Goal: Use online tool/utility: Utilize a website feature to perform a specific function

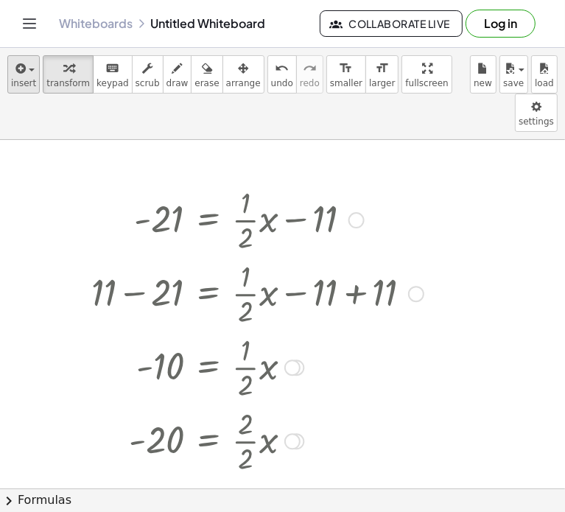
scroll to position [239, 0]
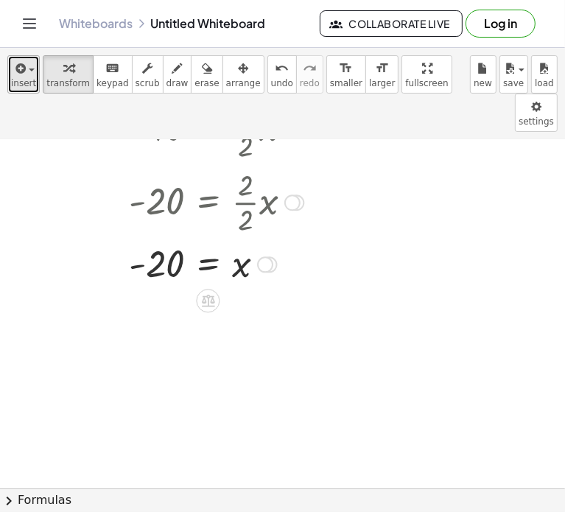
click at [11, 84] on span "insert" at bounding box center [23, 83] width 25 height 10
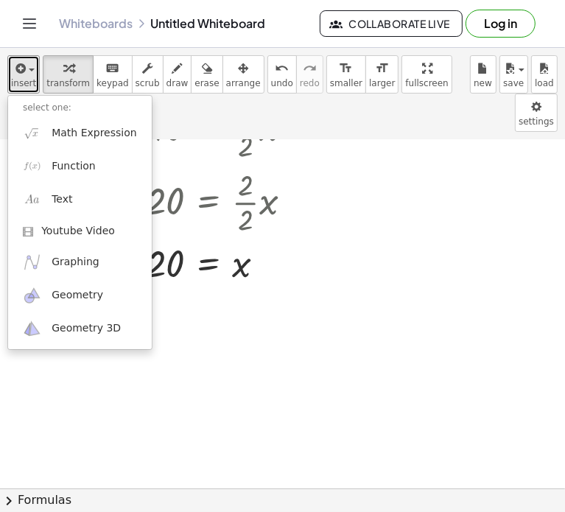
click at [564, 161] on div "insert select one: Math Expression Function Text Youtube Video Graphing Geometr…" at bounding box center [282, 280] width 565 height 464
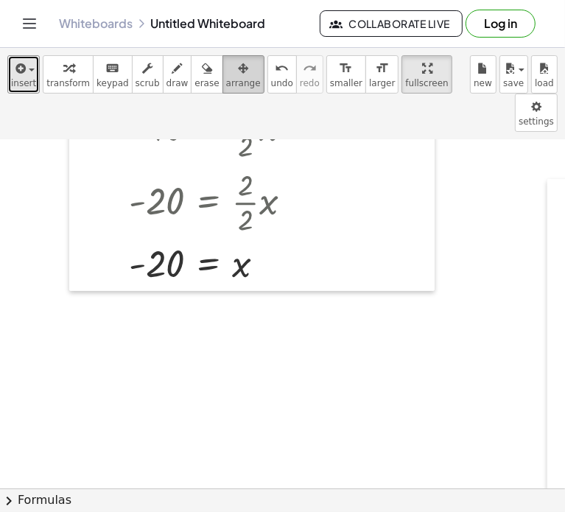
click at [238, 67] on icon "button" at bounding box center [243, 69] width 10 height 18
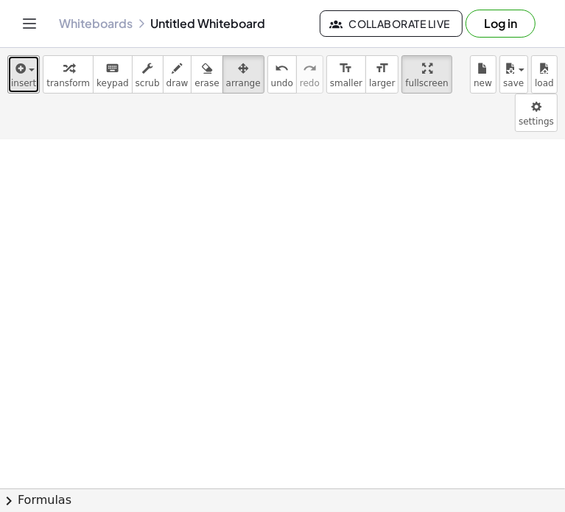
scroll to position [0, 0]
click at [13, 83] on span "insert" at bounding box center [23, 83] width 25 height 10
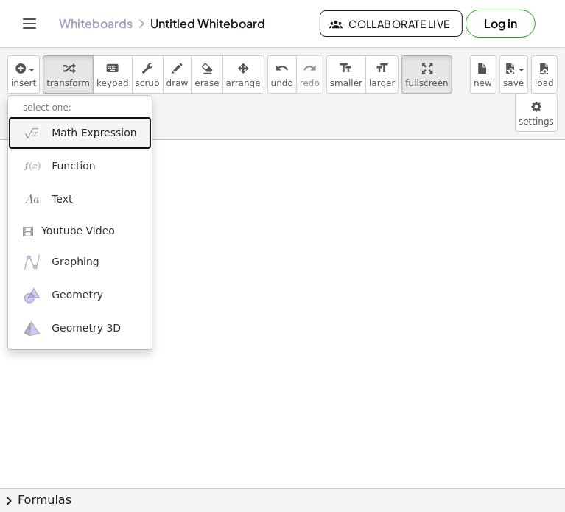
click at [82, 138] on span "Math Expression" at bounding box center [94, 133] width 85 height 15
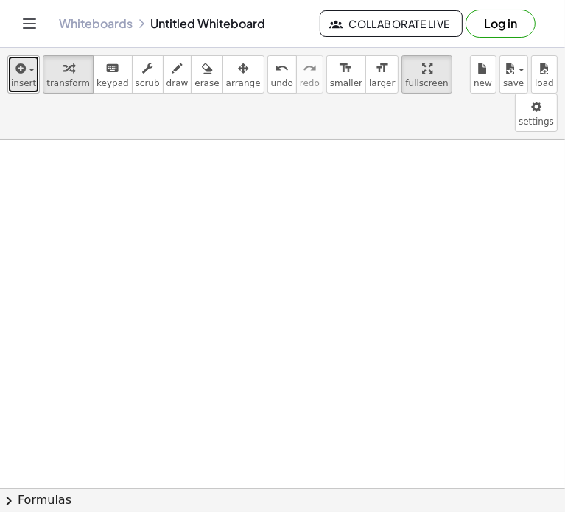
click at [35, 80] on button "insert" at bounding box center [23, 74] width 32 height 38
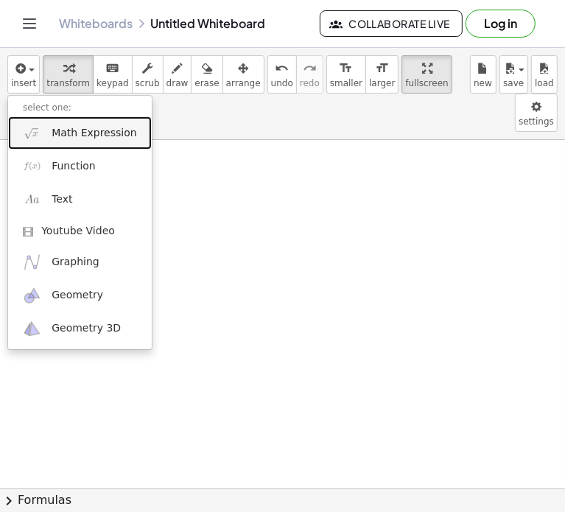
click at [58, 136] on span "Math Expression" at bounding box center [94, 133] width 85 height 15
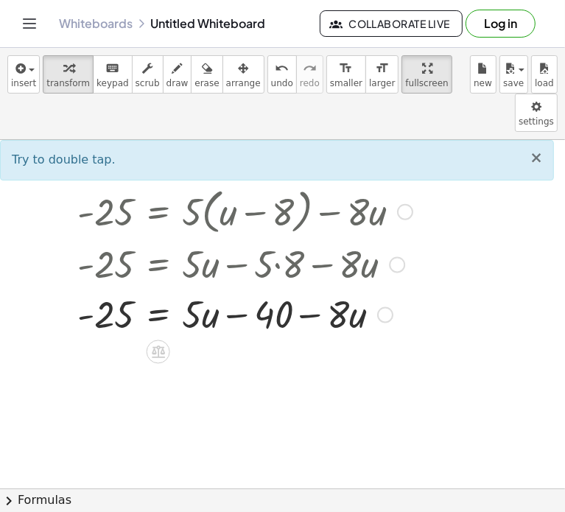
click at [533, 149] on span "×" at bounding box center [535, 158] width 13 height 18
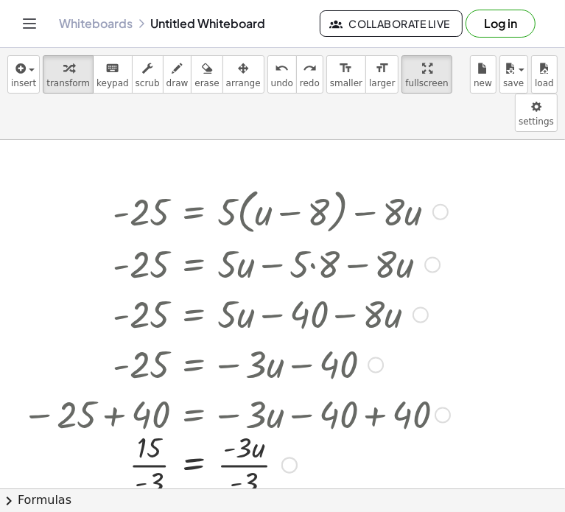
click at [445, 183] on div at bounding box center [236, 211] width 443 height 56
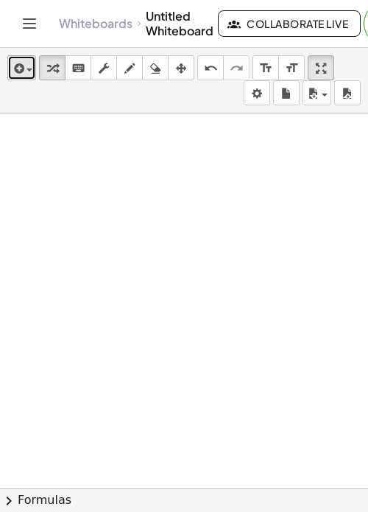
click at [23, 74] on icon "button" at bounding box center [17, 69] width 13 height 18
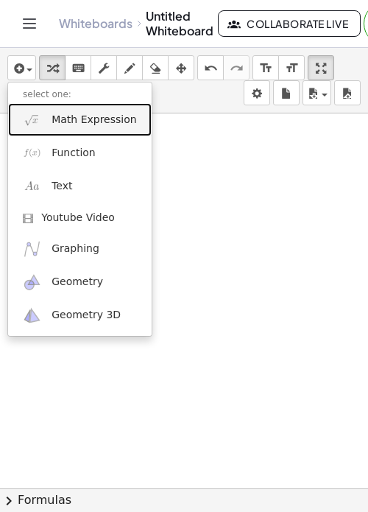
click at [73, 131] on link "Math Expression" at bounding box center [80, 119] width 144 height 33
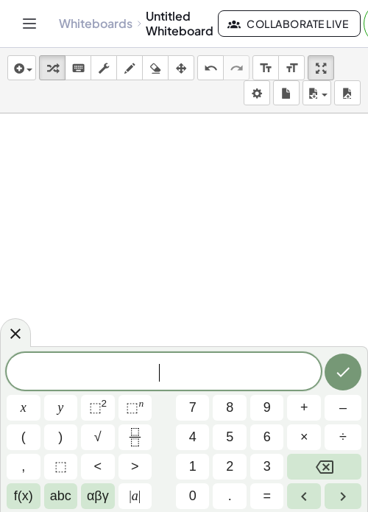
click at [150, 372] on span "​" at bounding box center [164, 372] width 314 height 21
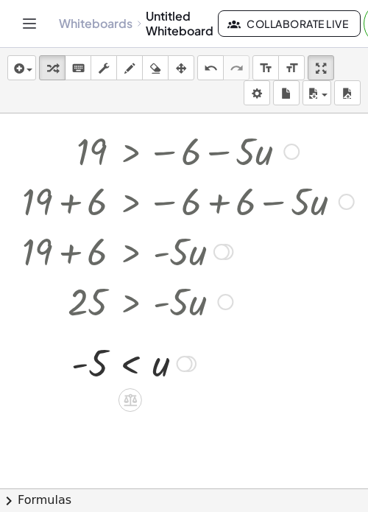
scroll to position [31, 0]
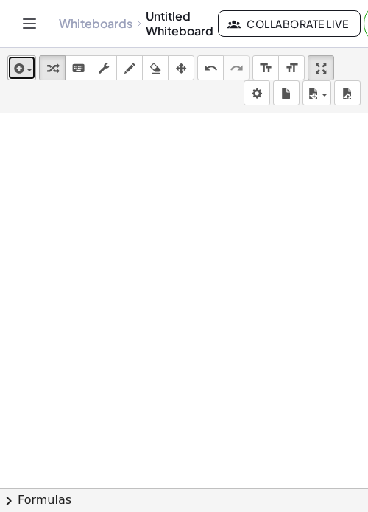
click at [18, 77] on button "insert" at bounding box center [21, 67] width 29 height 25
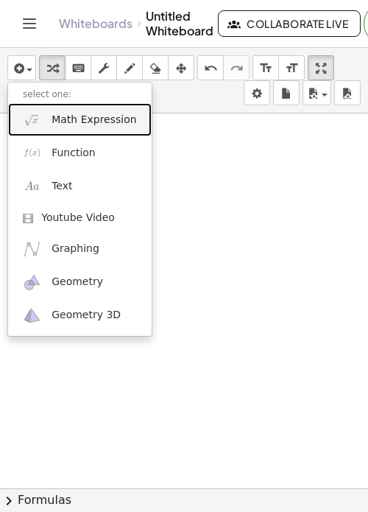
click at [49, 119] on link "Math Expression" at bounding box center [80, 119] width 144 height 33
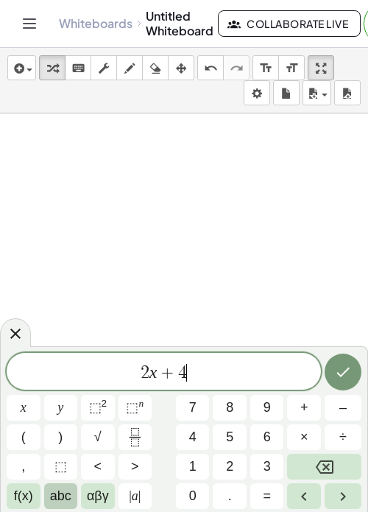
click at [66, 502] on span "abc" at bounding box center [60, 496] width 21 height 20
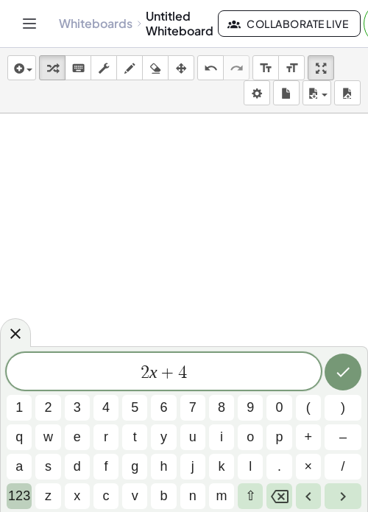
click at [25, 502] on span "123" at bounding box center [19, 496] width 22 height 20
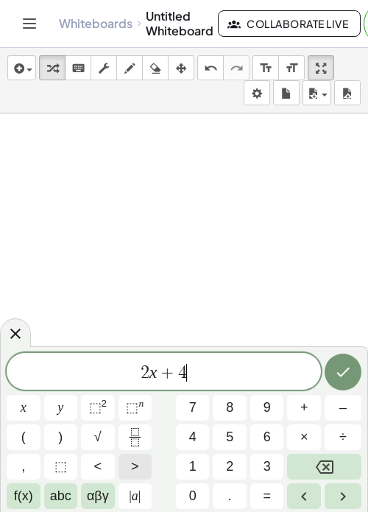
click at [132, 468] on span ">" at bounding box center [135, 467] width 8 height 20
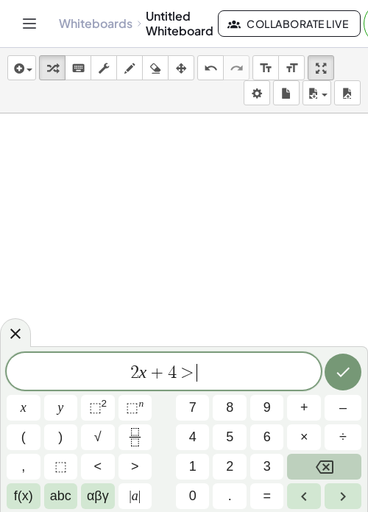
click at [323, 462] on icon "Backspace" at bounding box center [325, 467] width 18 height 18
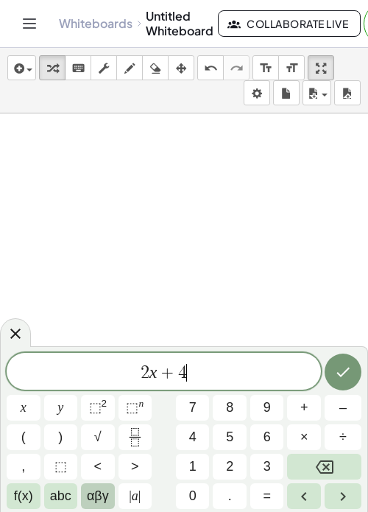
click at [91, 502] on span "αβγ" at bounding box center [98, 496] width 22 height 20
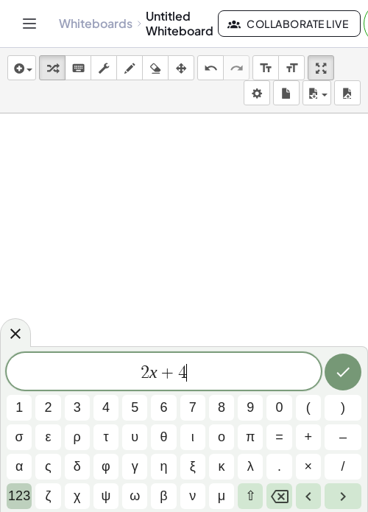
click at [23, 499] on span "123" at bounding box center [19, 496] width 22 height 20
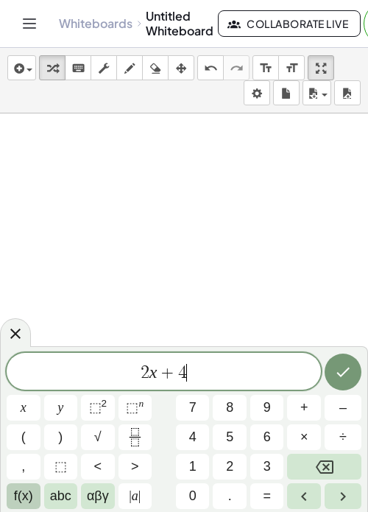
click at [27, 496] on span "f(x)" at bounding box center [23, 496] width 19 height 20
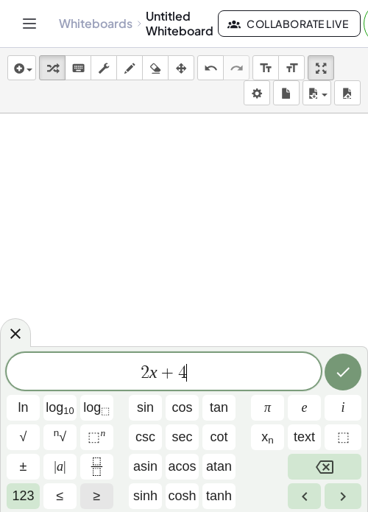
click at [102, 488] on button "≥" at bounding box center [96, 496] width 33 height 26
click at [26, 497] on span "123" at bounding box center [23, 496] width 22 height 20
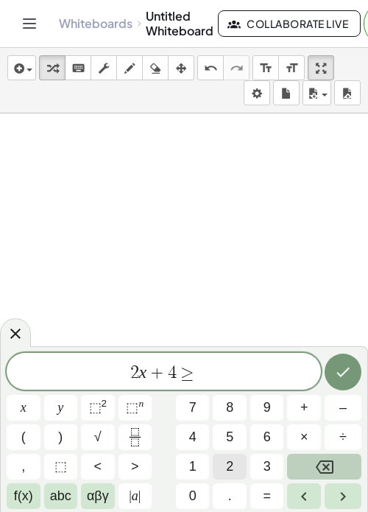
click at [222, 459] on button "2" at bounding box center [230, 467] width 34 height 26
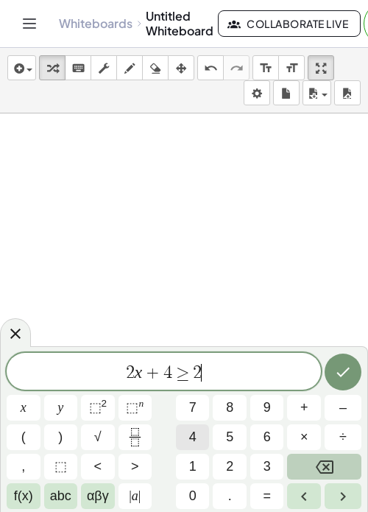
click at [191, 442] on span "4" at bounding box center [192, 437] width 7 height 20
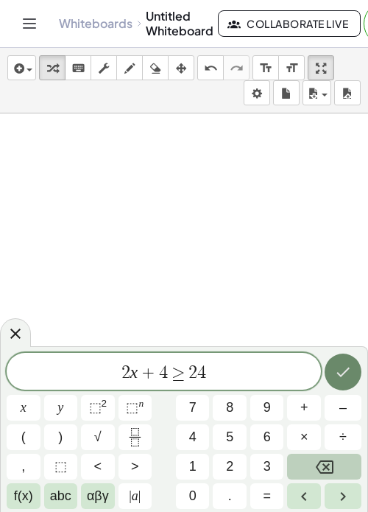
click at [343, 376] on icon "Done" at bounding box center [343, 372] width 18 height 18
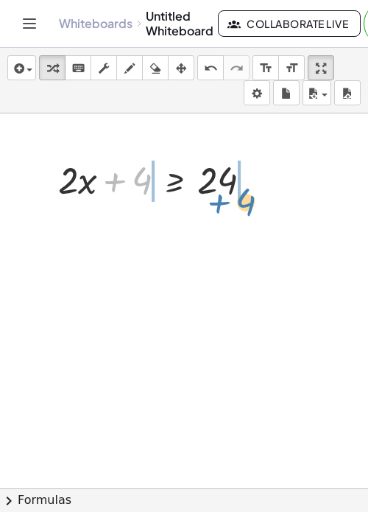
drag, startPoint x: 115, startPoint y: 187, endPoint x: 226, endPoint y: 207, distance: 113.0
click at [226, 207] on div "+ 4 + · 2 · x + 4 ≥ 24" at bounding box center [184, 457] width 369 height 750
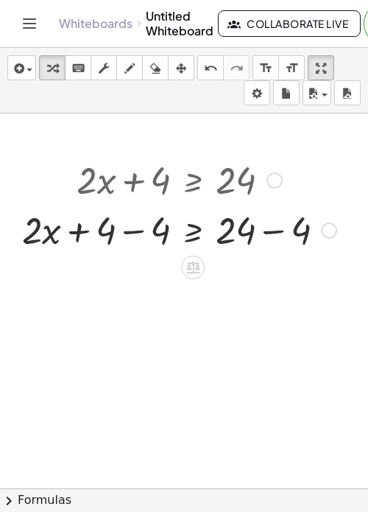
click at [136, 230] on div at bounding box center [179, 229] width 329 height 50
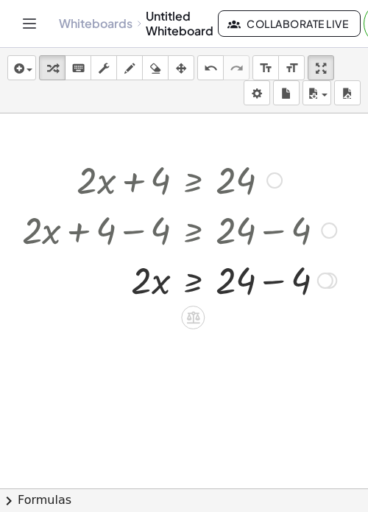
click at [278, 243] on div at bounding box center [179, 229] width 329 height 50
click at [275, 275] on div at bounding box center [179, 279] width 329 height 50
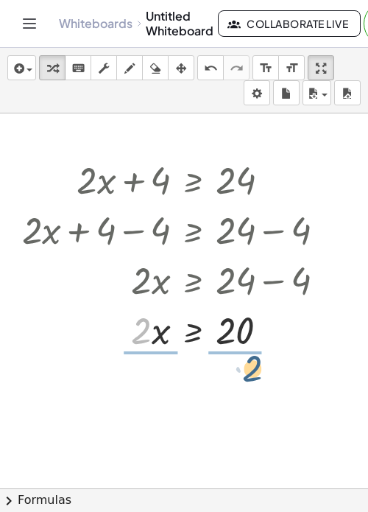
drag, startPoint x: 147, startPoint y: 337, endPoint x: 260, endPoint y: 376, distance: 119.9
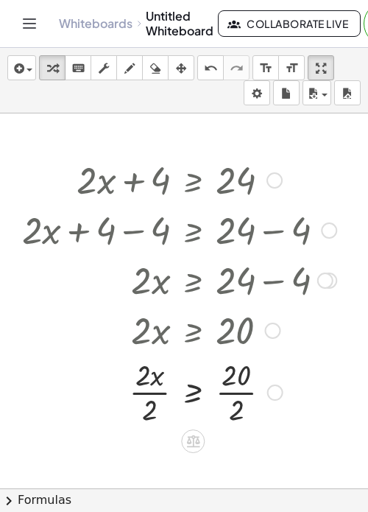
click at [153, 387] on div at bounding box center [179, 391] width 329 height 74
click at [233, 397] on div at bounding box center [179, 391] width 329 height 74
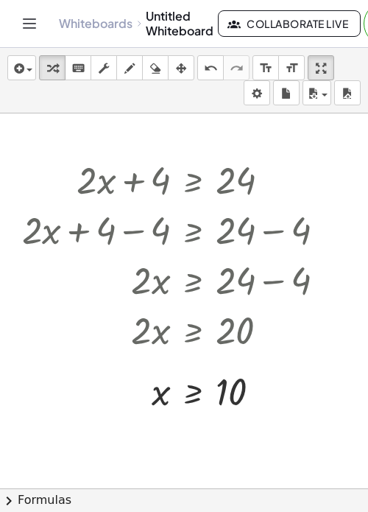
click at [179, 82] on div "insert select one: Math Expression Function Text Youtube Video Graphing Geometr…" at bounding box center [184, 81] width 368 height 66
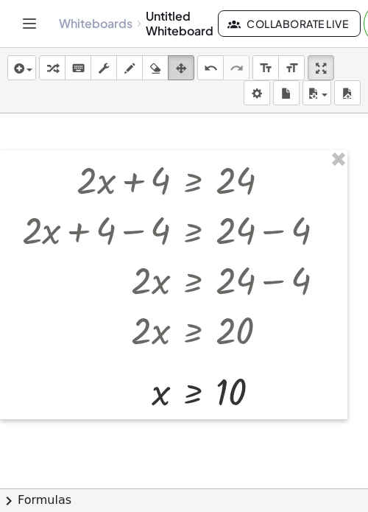
click at [176, 69] on icon "button" at bounding box center [181, 69] width 10 height 18
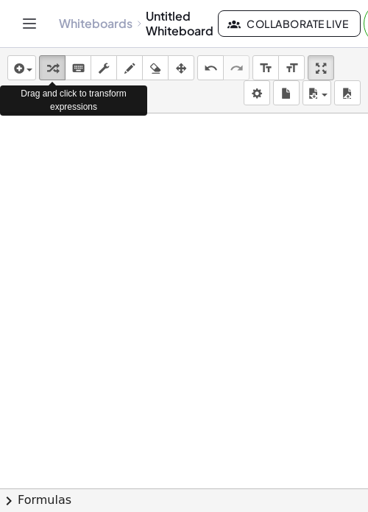
click at [57, 67] on icon "button" at bounding box center [52, 69] width 10 height 18
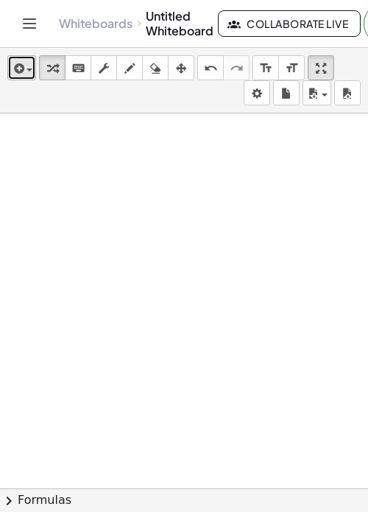
click at [20, 68] on icon "button" at bounding box center [17, 69] width 13 height 18
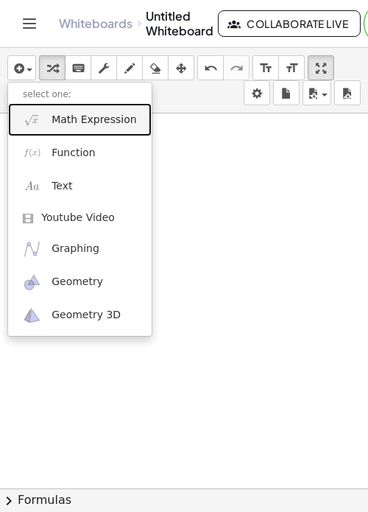
click at [66, 127] on link "Math Expression" at bounding box center [80, 119] width 144 height 33
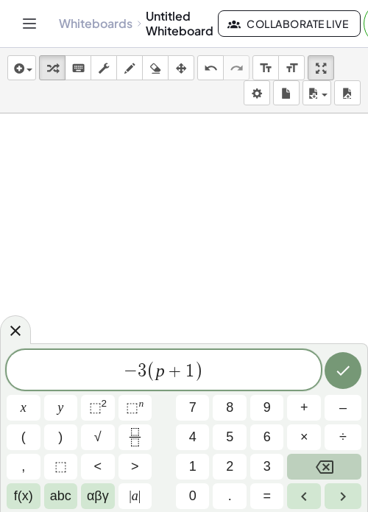
click at [32, 504] on span "f(x)" at bounding box center [23, 496] width 19 height 20
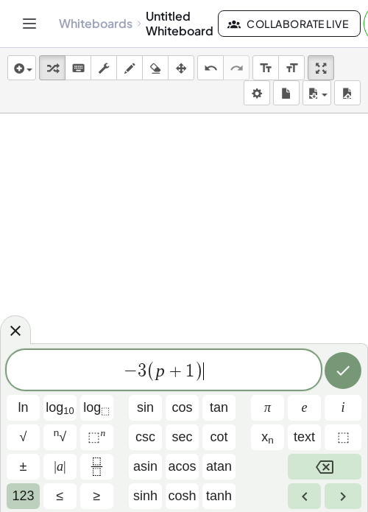
click at [60, 500] on span "≤" at bounding box center [59, 496] width 7 height 20
click at [22, 500] on span "123" at bounding box center [23, 496] width 22 height 20
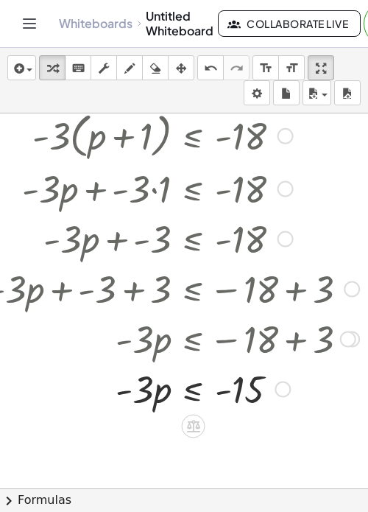
scroll to position [60, 31]
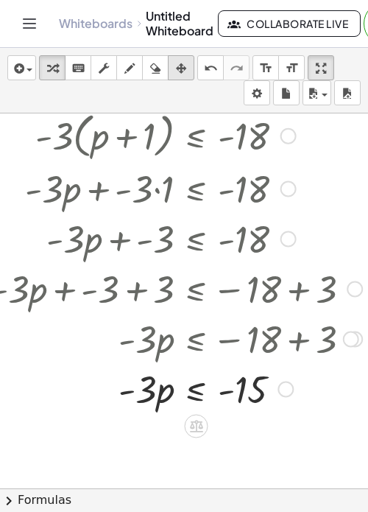
click at [182, 67] on icon "button" at bounding box center [181, 69] width 10 height 18
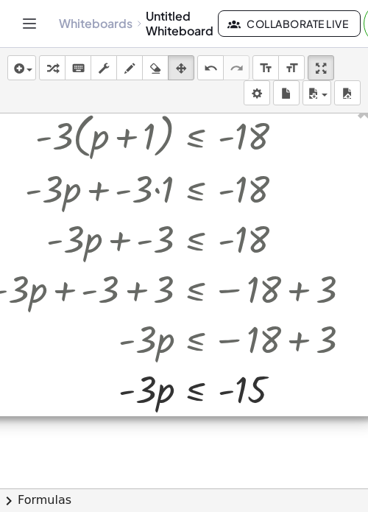
scroll to position [0, 31]
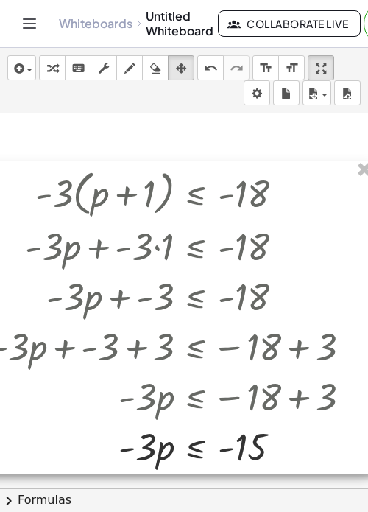
drag, startPoint x: 337, startPoint y: 220, endPoint x: 267, endPoint y: 205, distance: 71.6
click at [267, 205] on div at bounding box center [171, 318] width 404 height 314
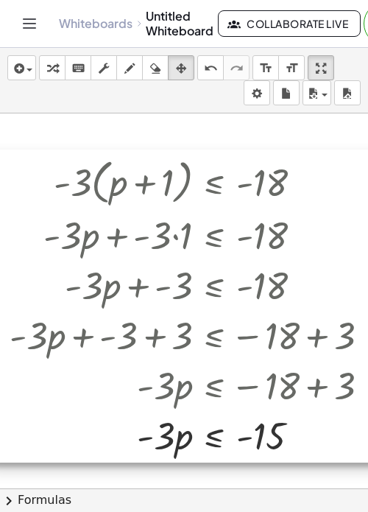
drag, startPoint x: 268, startPoint y: 206, endPoint x: 291, endPoint y: 208, distance: 22.9
click at [291, 208] on div at bounding box center [189, 306] width 404 height 314
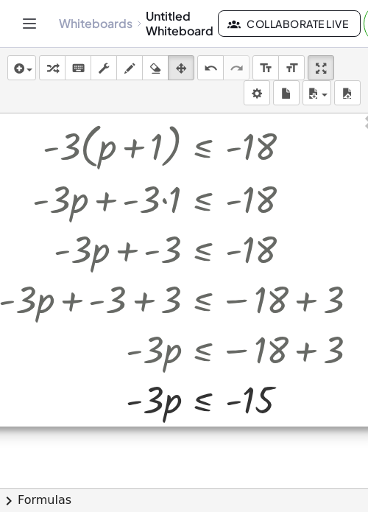
drag, startPoint x: 298, startPoint y: 211, endPoint x: 284, endPoint y: 168, distance: 45.2
click at [284, 168] on div at bounding box center [178, 270] width 404 height 314
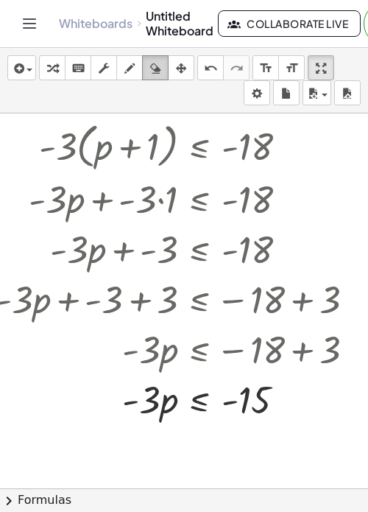
click at [153, 70] on icon "button" at bounding box center [155, 69] width 10 height 18
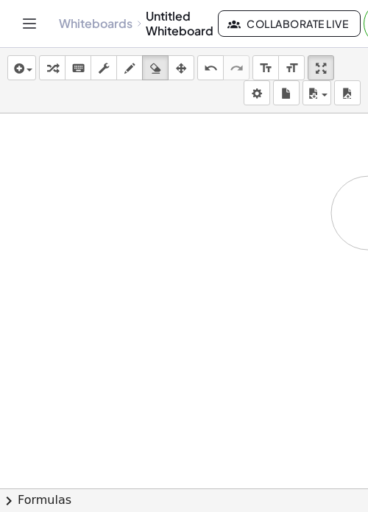
drag, startPoint x: 138, startPoint y: 138, endPoint x: 146, endPoint y: 282, distance: 143.8
click at [146, 282] on div at bounding box center [184, 488] width 431 height 750
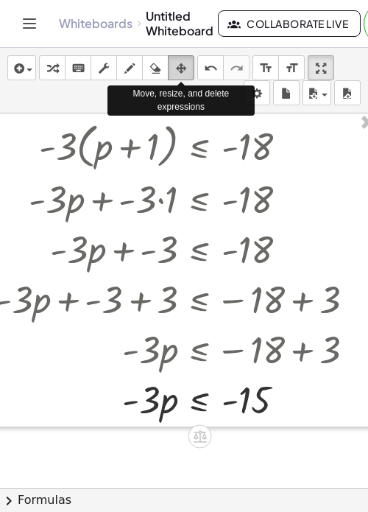
click at [179, 67] on icon "button" at bounding box center [181, 69] width 10 height 18
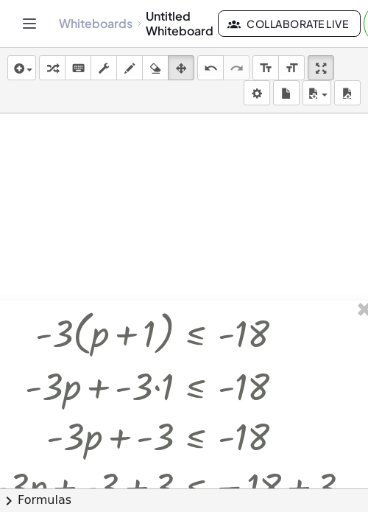
drag, startPoint x: 285, startPoint y: 234, endPoint x: 149, endPoint y: 415, distance: 226.7
click at [149, 415] on div at bounding box center [171, 457] width 404 height 314
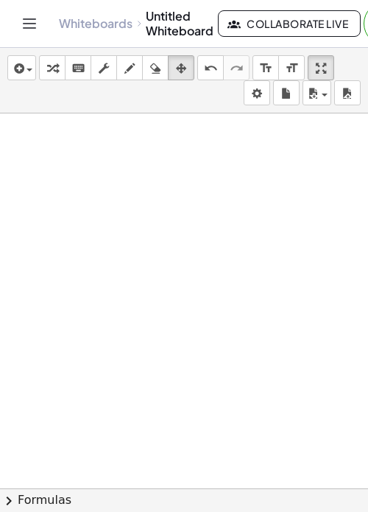
scroll to position [0, 0]
click at [46, 61] on div "button" at bounding box center [52, 68] width 19 height 18
click at [30, 71] on span "button" at bounding box center [30, 69] width 6 height 3
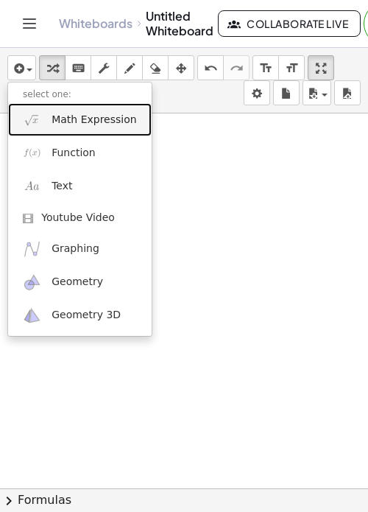
click at [82, 133] on link "Math Expression" at bounding box center [80, 119] width 144 height 33
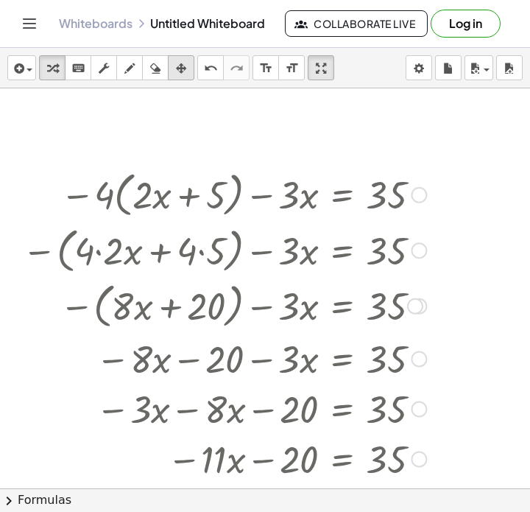
click at [181, 74] on icon "button" at bounding box center [181, 69] width 10 height 18
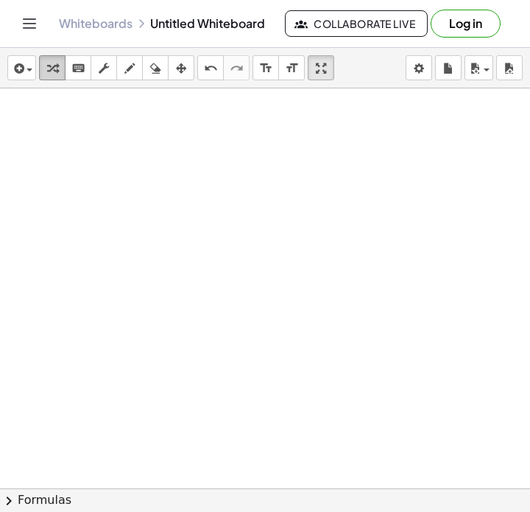
click at [39, 66] on button "transform" at bounding box center [52, 67] width 27 height 25
click at [28, 65] on div "button" at bounding box center [21, 68] width 21 height 18
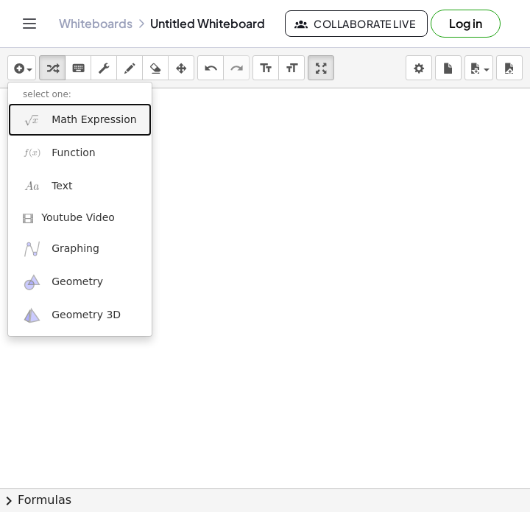
click at [61, 117] on span "Math Expression" at bounding box center [94, 120] width 85 height 15
